Goal: Transaction & Acquisition: Download file/media

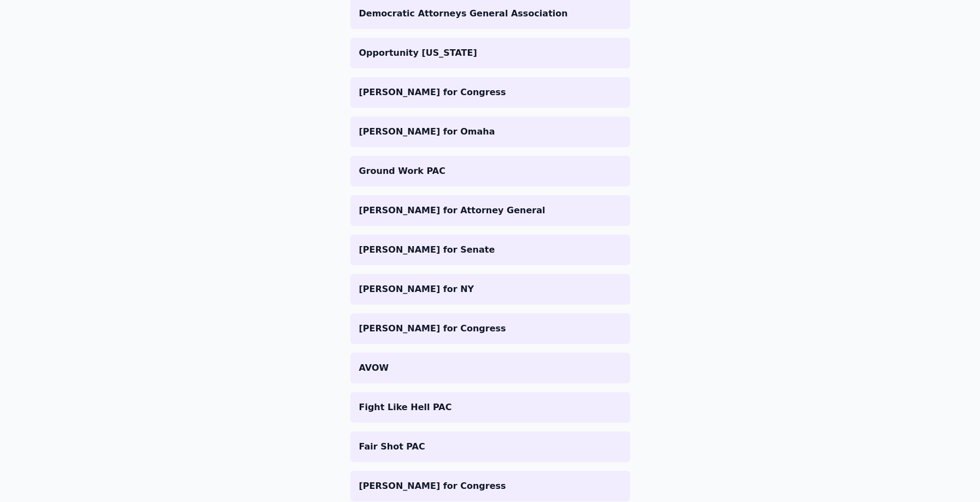
scroll to position [75, 0]
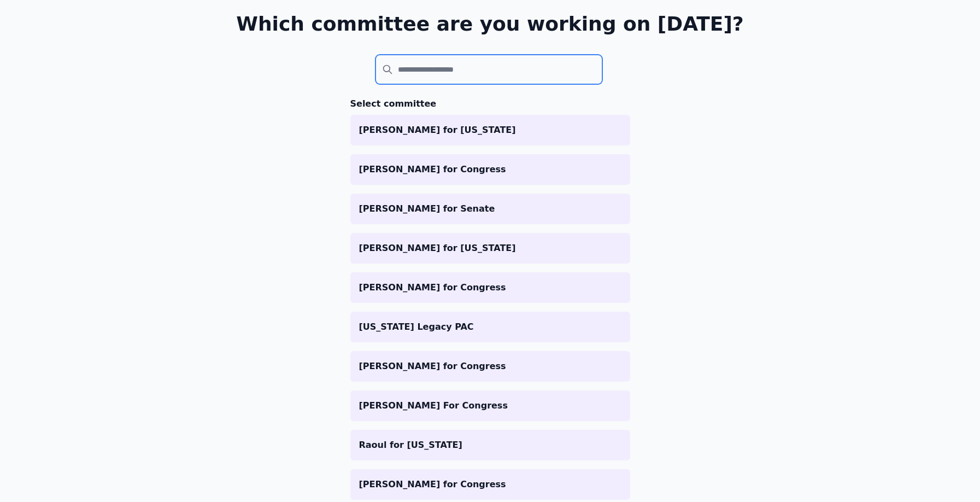
click at [444, 67] on input "search" at bounding box center [488, 70] width 227 height 30
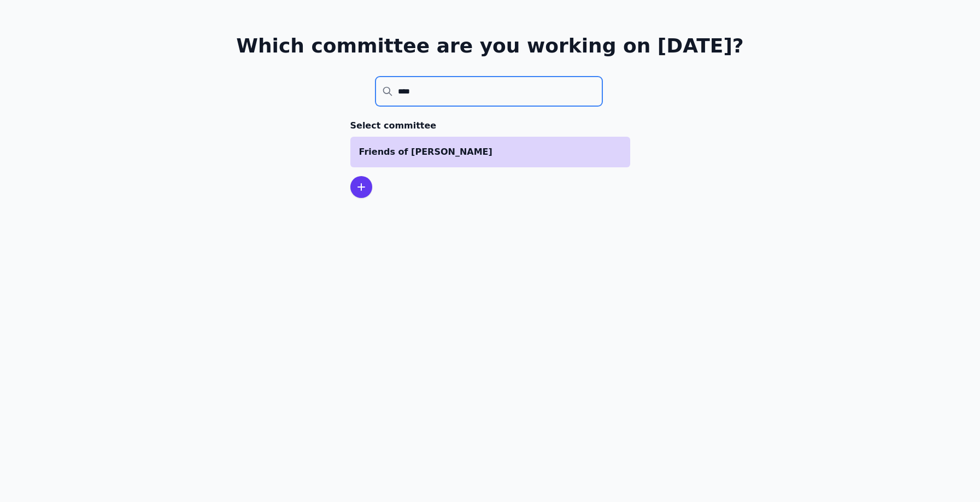
type input "****"
click at [485, 145] on p "Friends of [PERSON_NAME]" at bounding box center [490, 151] width 262 height 13
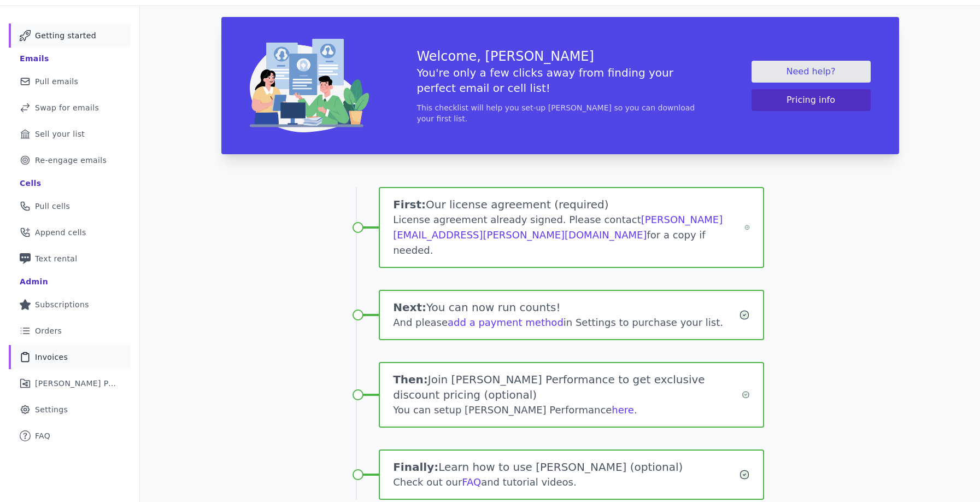
scroll to position [99, 0]
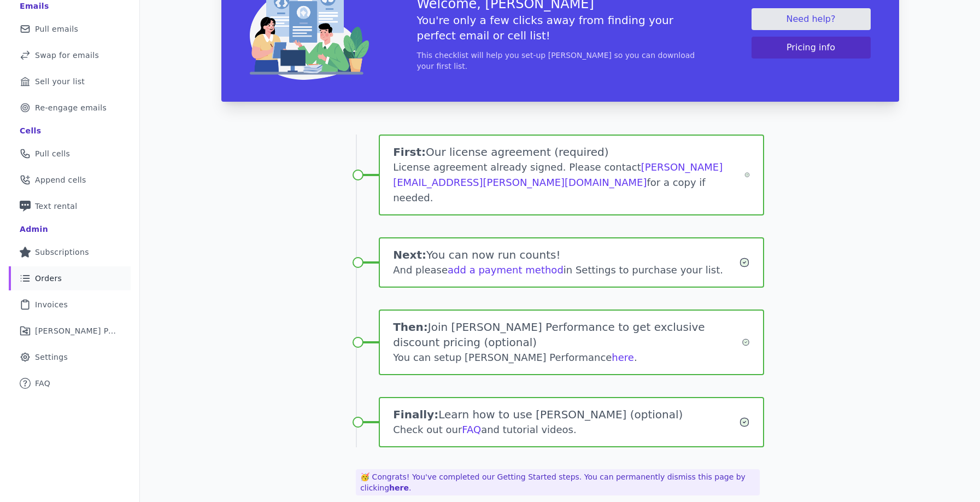
click at [69, 279] on link "List Icon Outline of bulleted list Orders" at bounding box center [70, 278] width 122 height 24
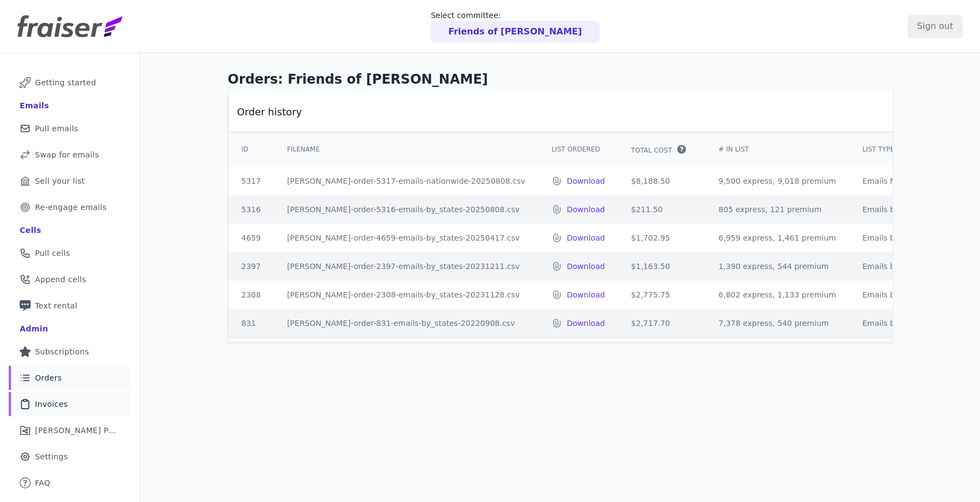
click at [58, 403] on span "Invoices" at bounding box center [51, 403] width 33 height 11
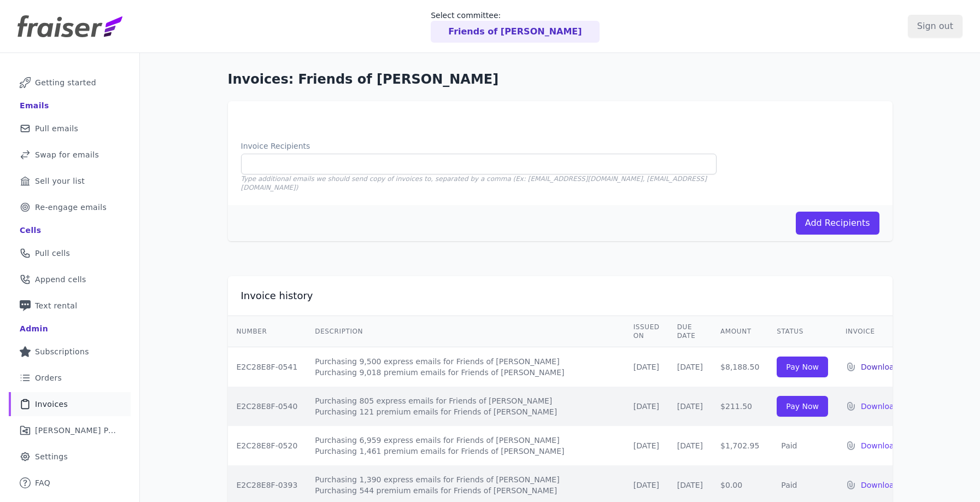
click at [872, 361] on p "Download" at bounding box center [879, 366] width 38 height 11
click at [863, 400] on p "Download" at bounding box center [879, 405] width 38 height 11
click at [67, 28] on img at bounding box center [69, 26] width 105 height 22
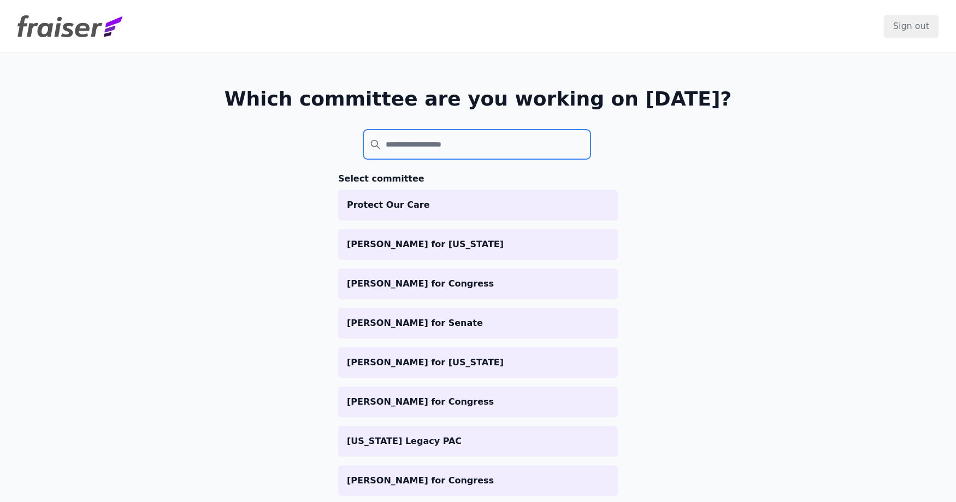
click at [434, 149] on input "search" at bounding box center [476, 144] width 227 height 30
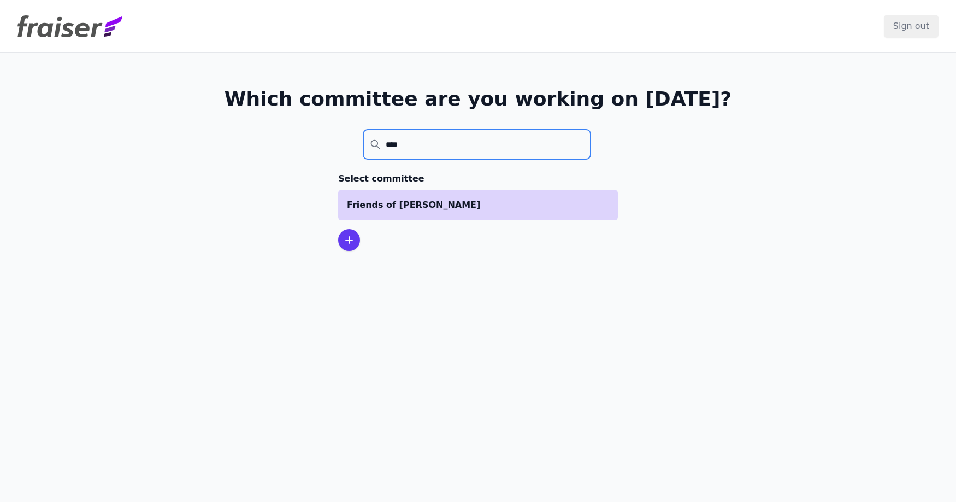
type input "****"
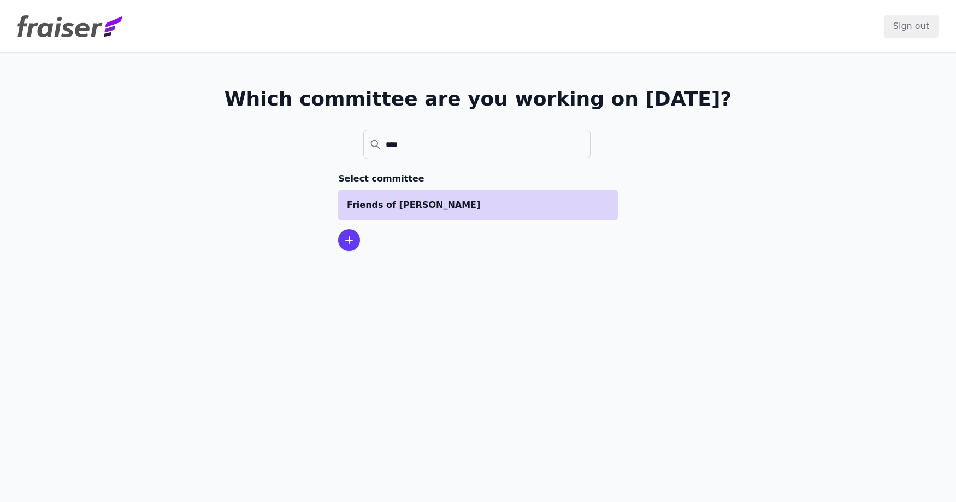
click at [500, 204] on p "Friends of [PERSON_NAME]" at bounding box center [478, 204] width 262 height 13
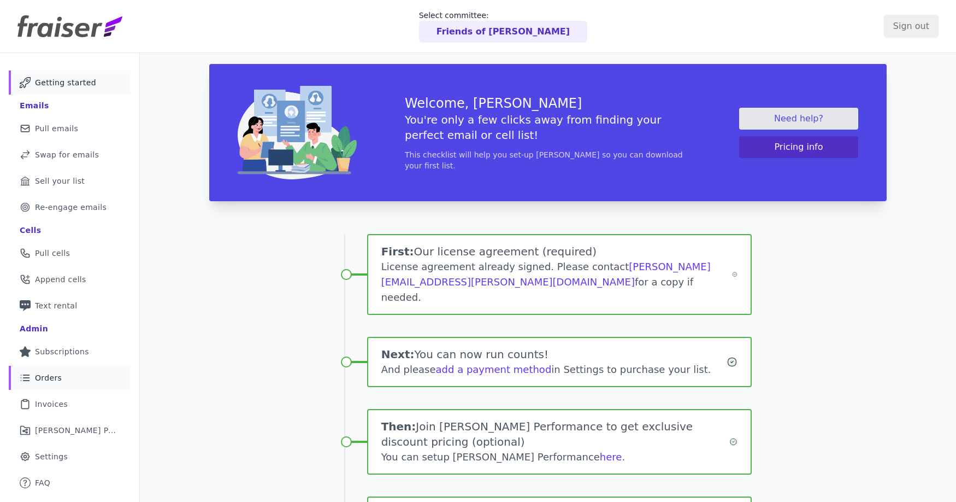
click at [69, 382] on link "List Icon Outline of bulleted list Orders" at bounding box center [70, 378] width 122 height 24
